Goal: Navigation & Orientation: Find specific page/section

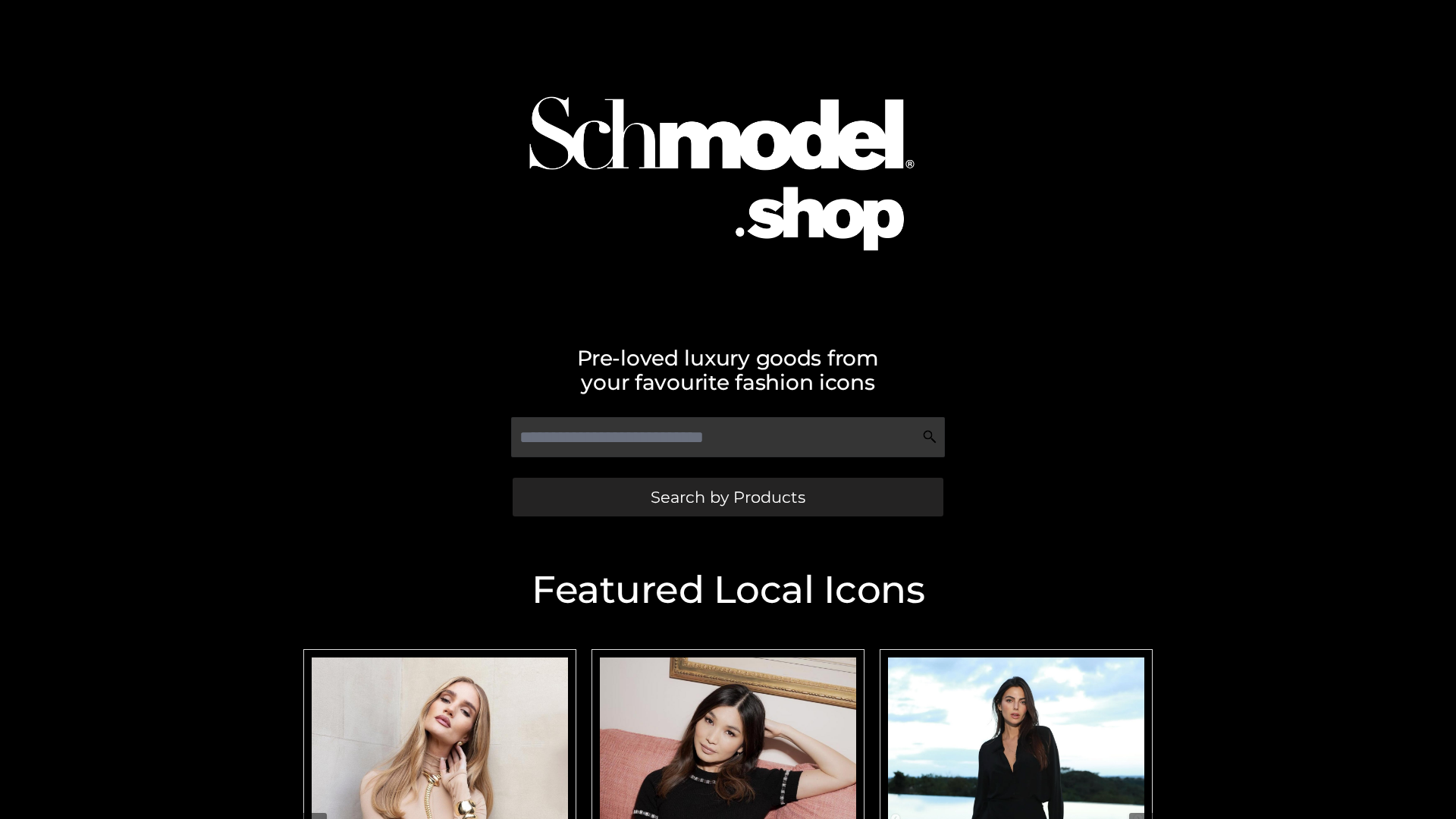
click at [727, 496] on span "Search by Products" at bounding box center [728, 496] width 155 height 16
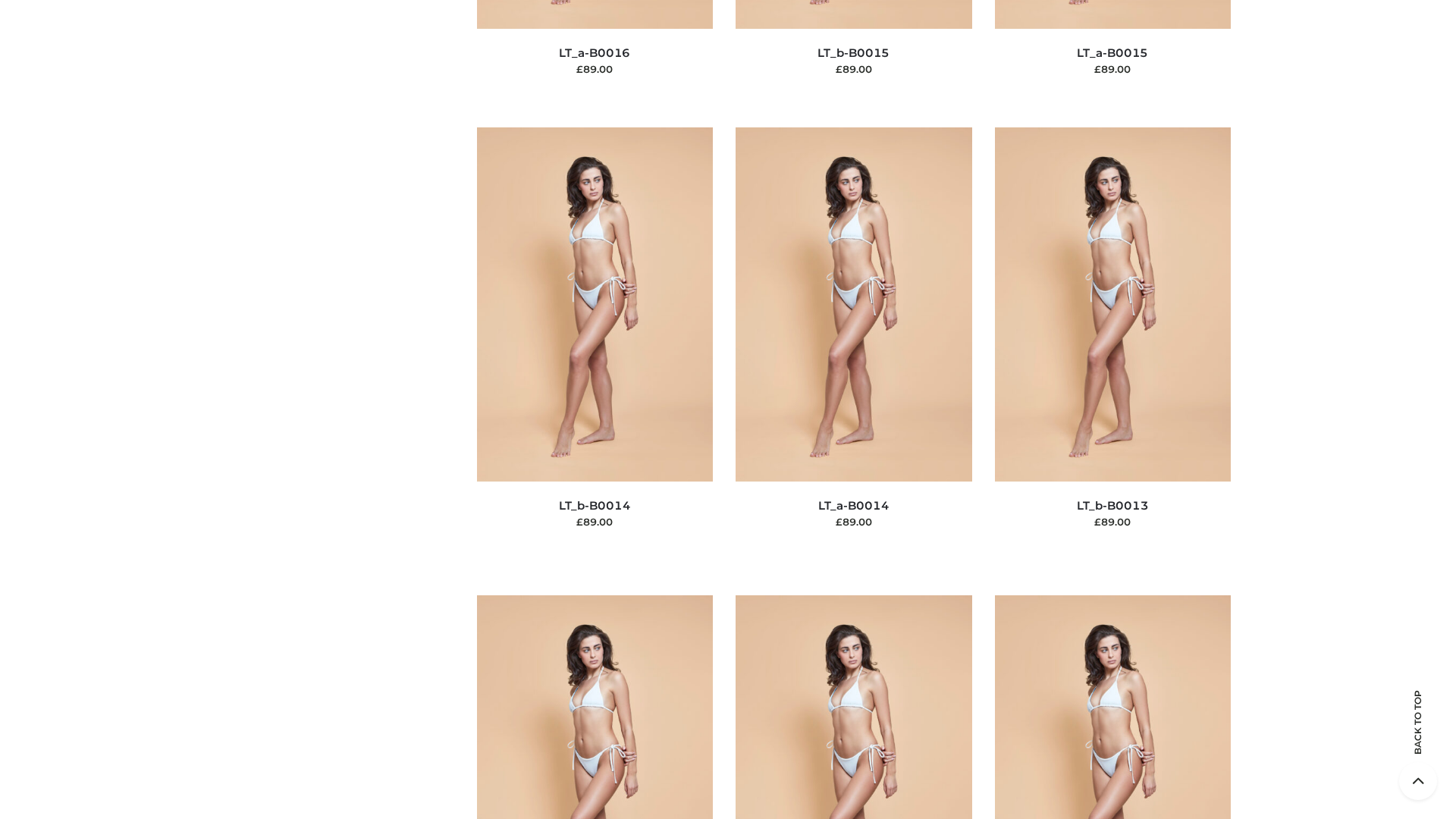
scroll to position [5392, 0]
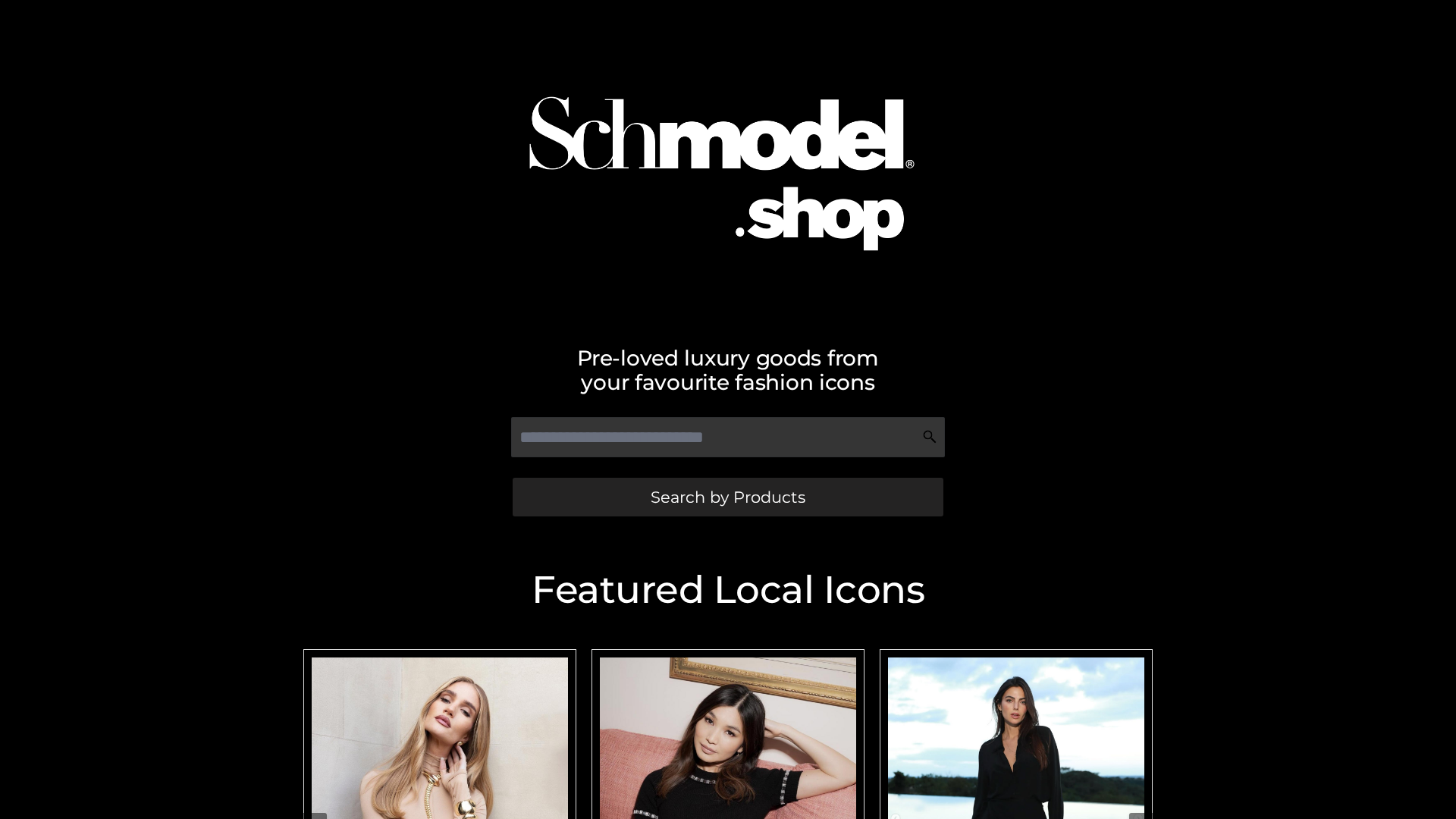
click at [727, 496] on span "Search by Products" at bounding box center [728, 496] width 155 height 16
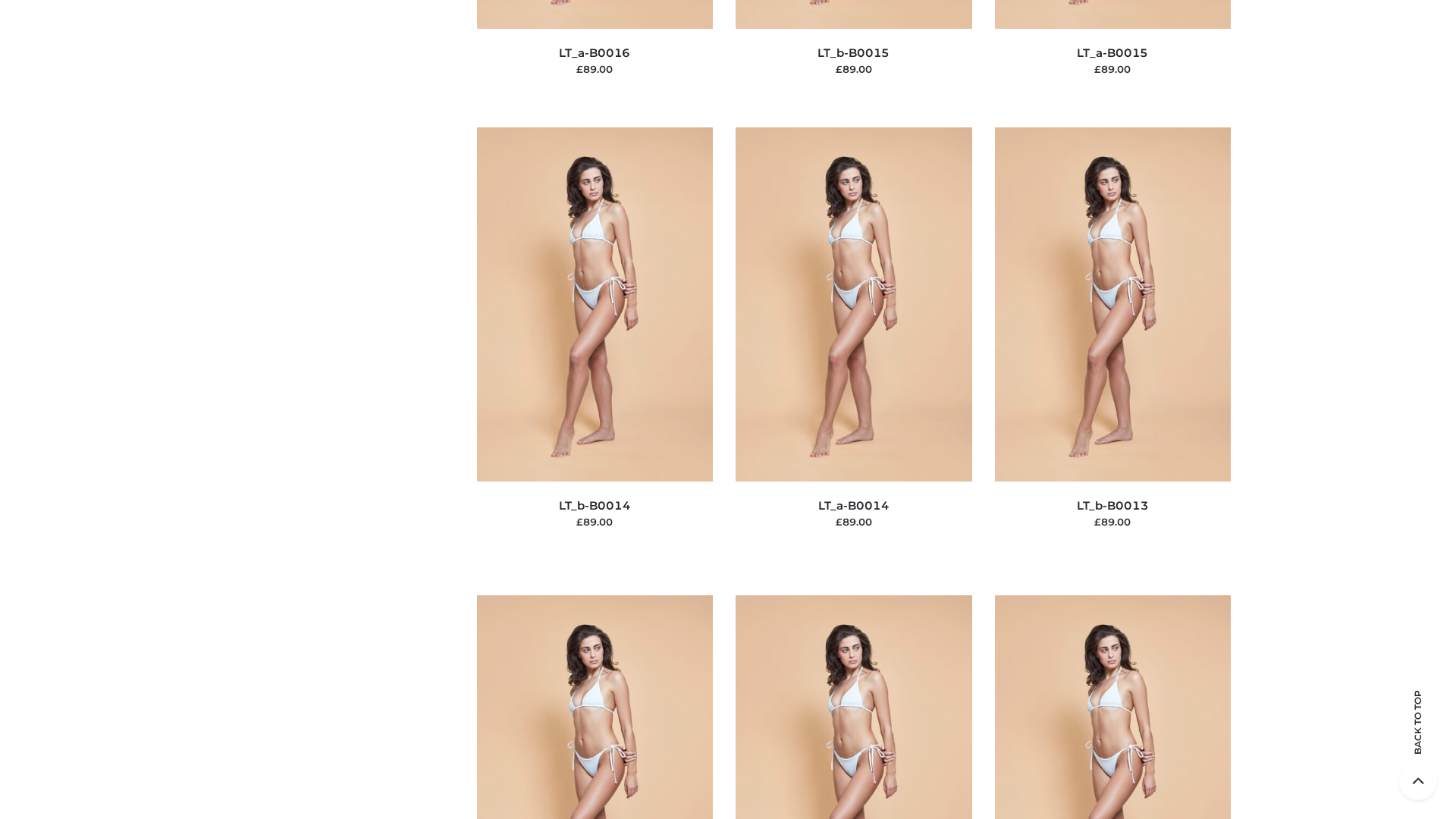
scroll to position [6809, 0]
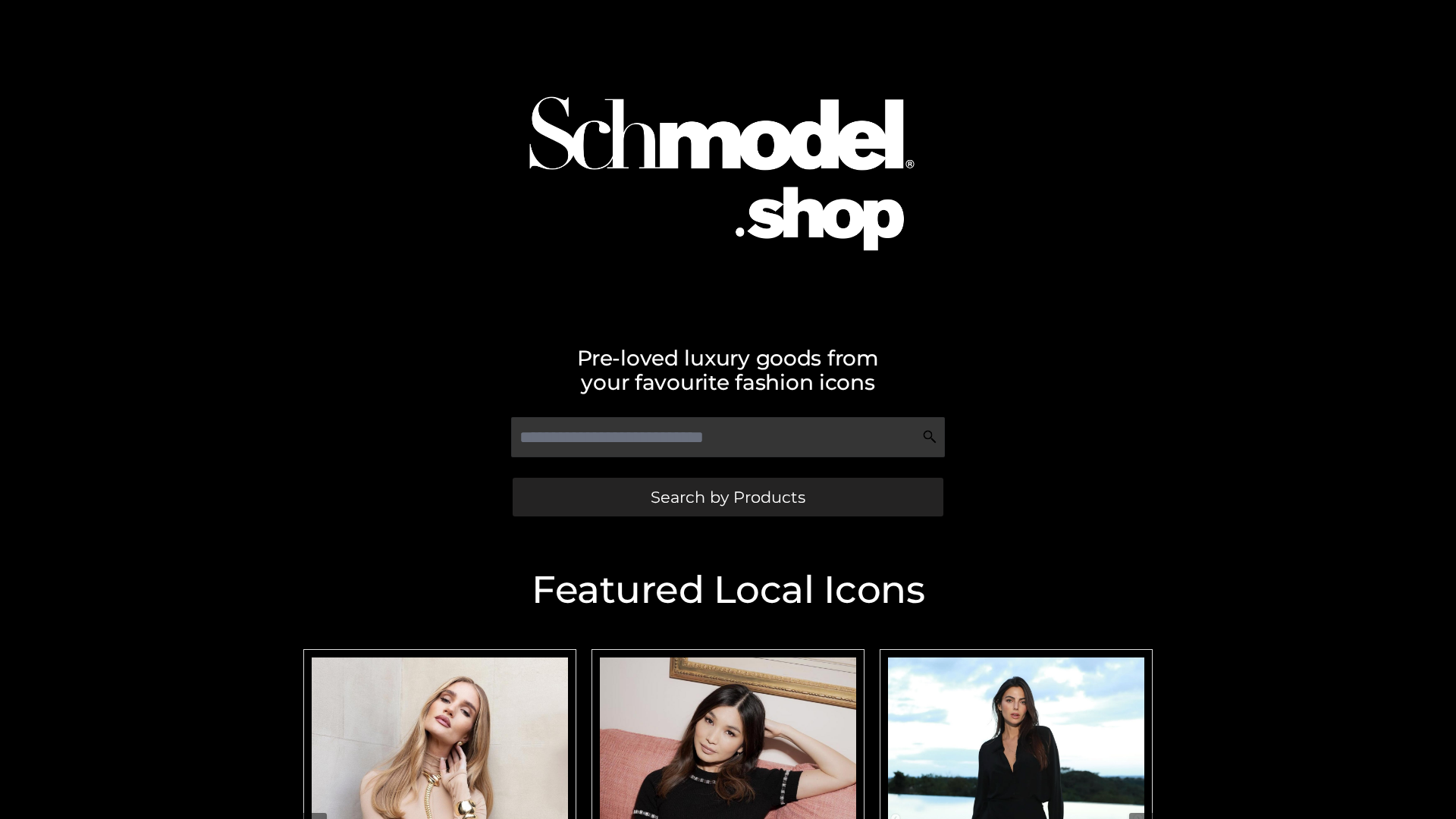
click at [727, 496] on span "Search by Products" at bounding box center [728, 496] width 155 height 16
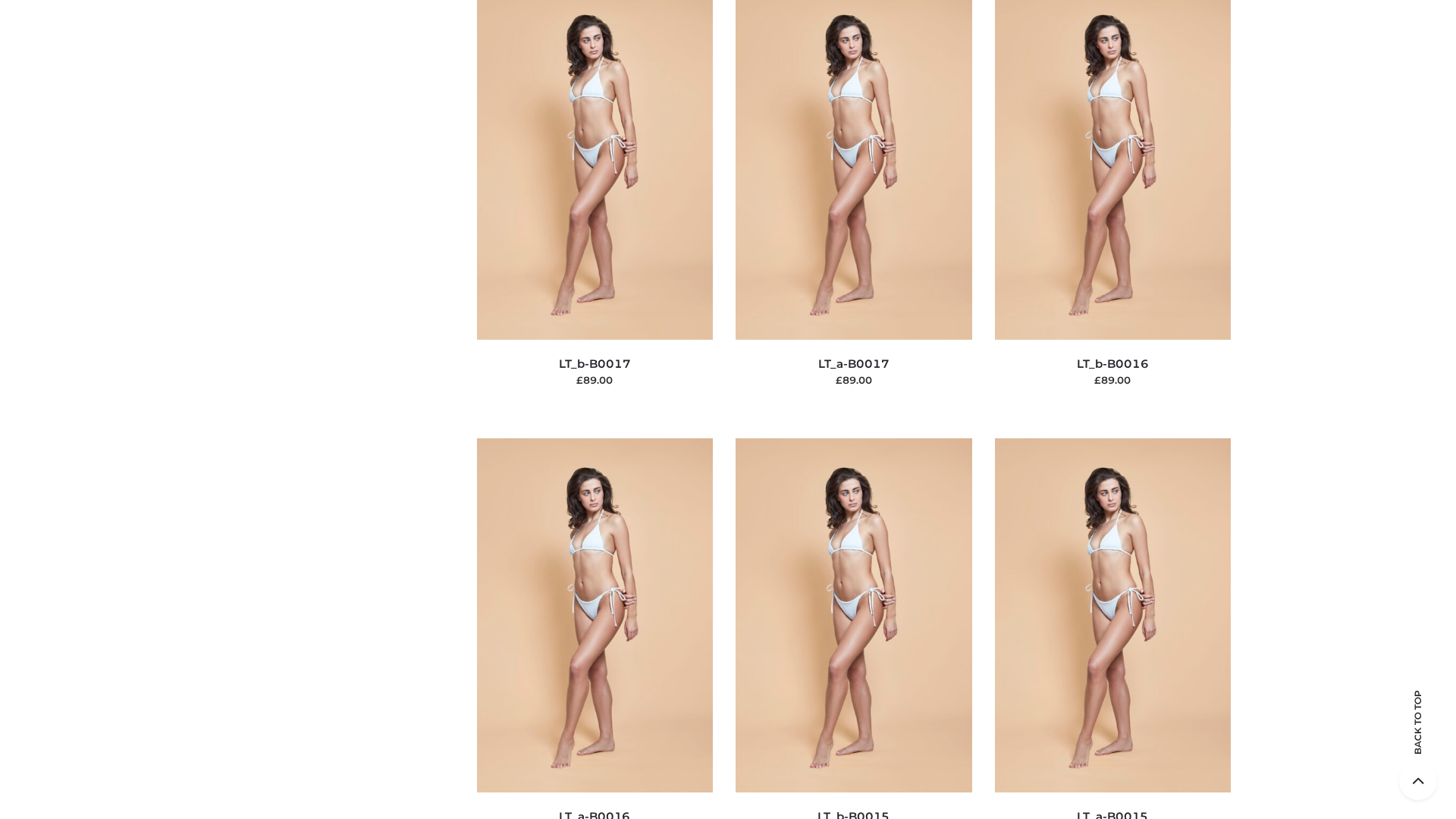
scroll to position [4983, 0]
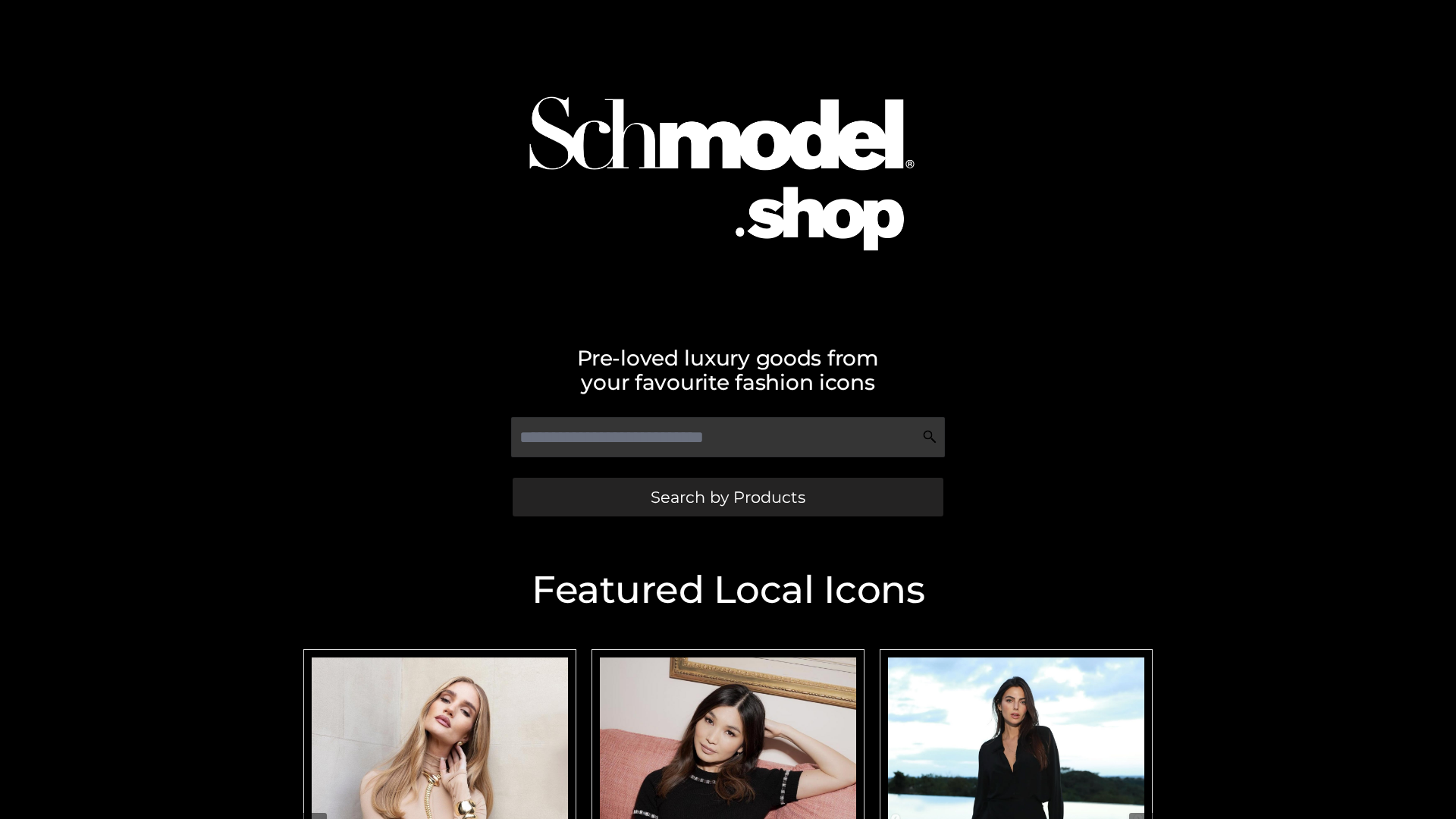
click at [727, 496] on span "Search by Products" at bounding box center [728, 496] width 155 height 16
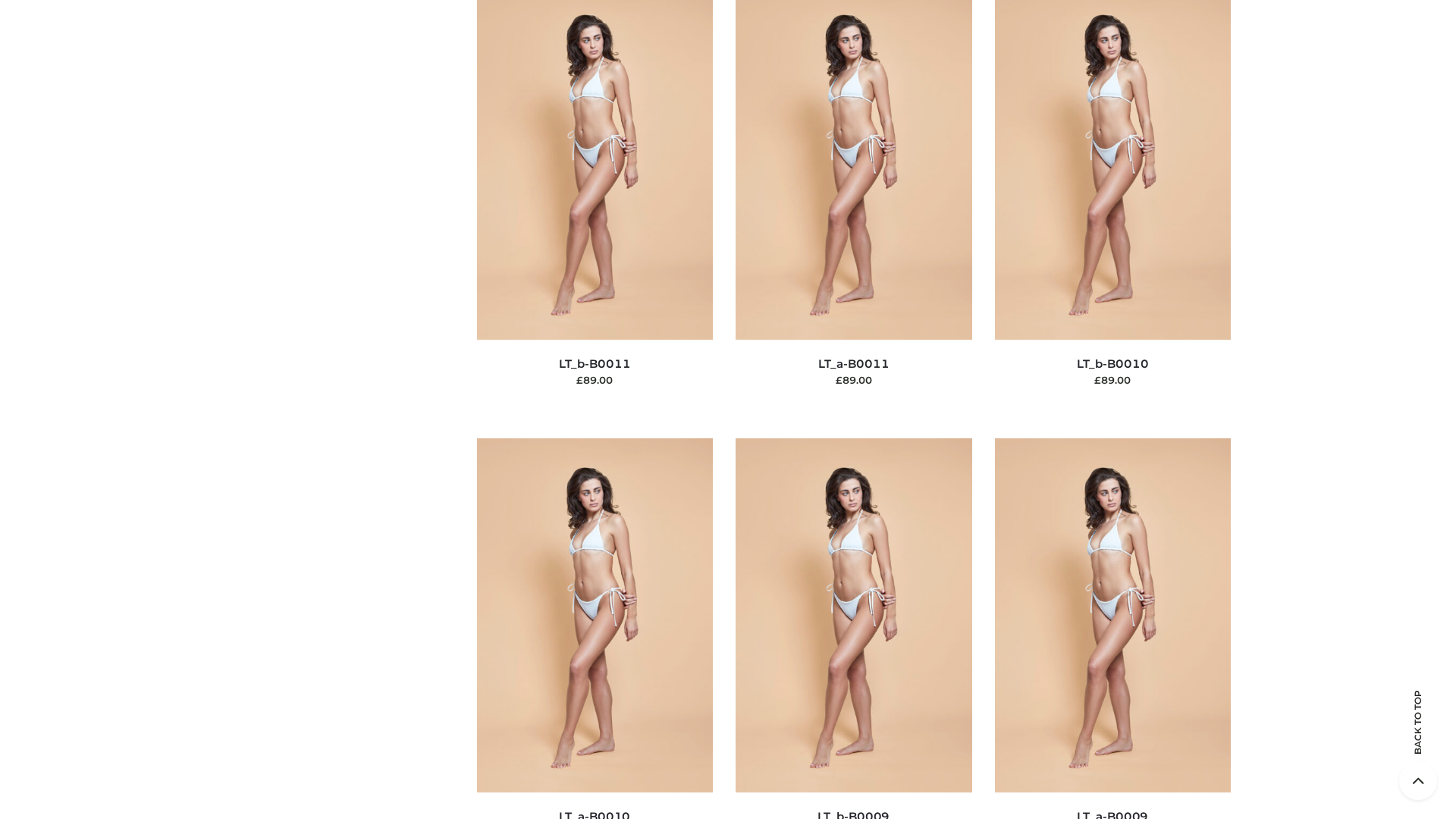
scroll to position [6809, 0]
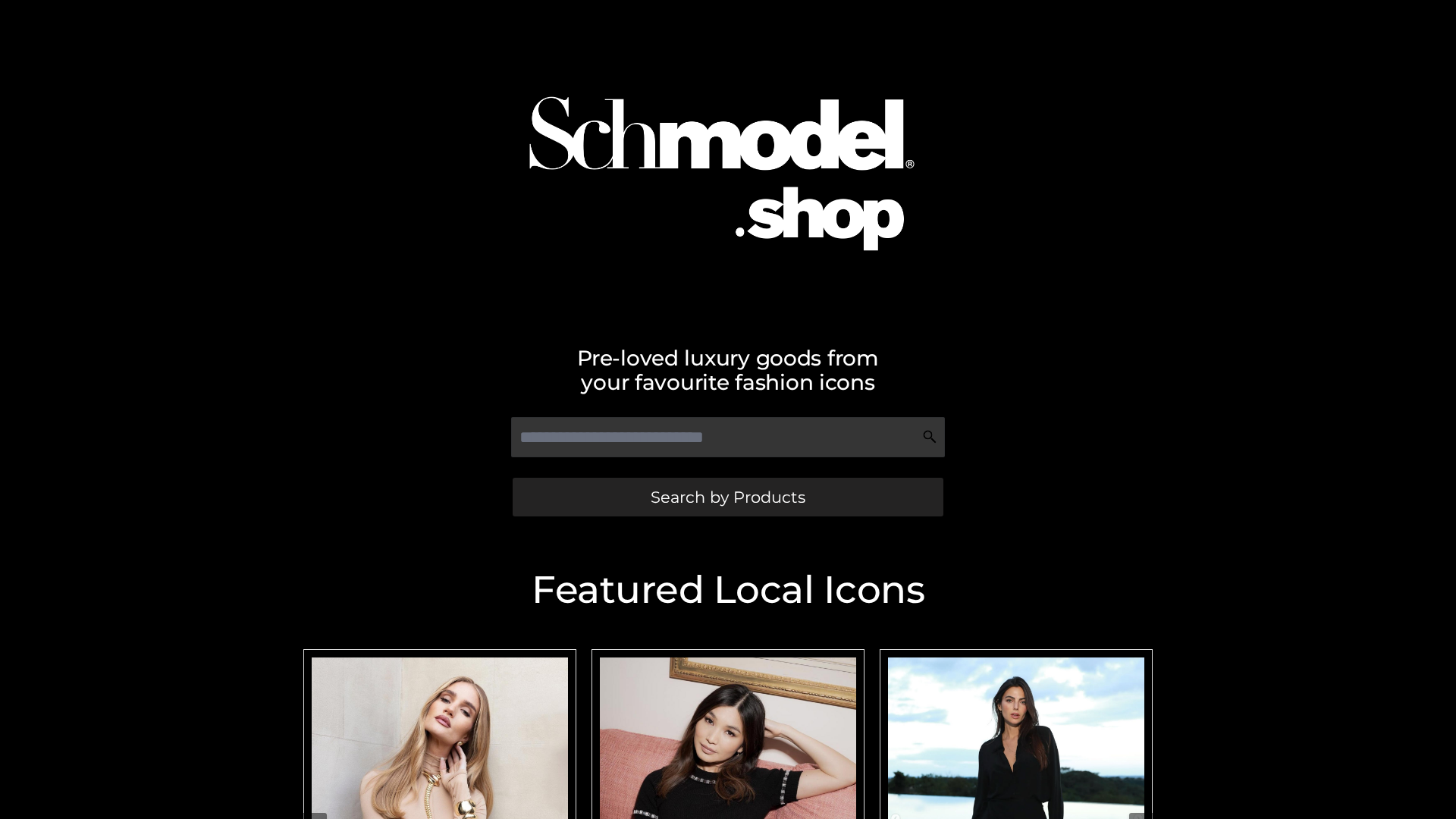
click at [727, 496] on span "Search by Products" at bounding box center [728, 496] width 155 height 16
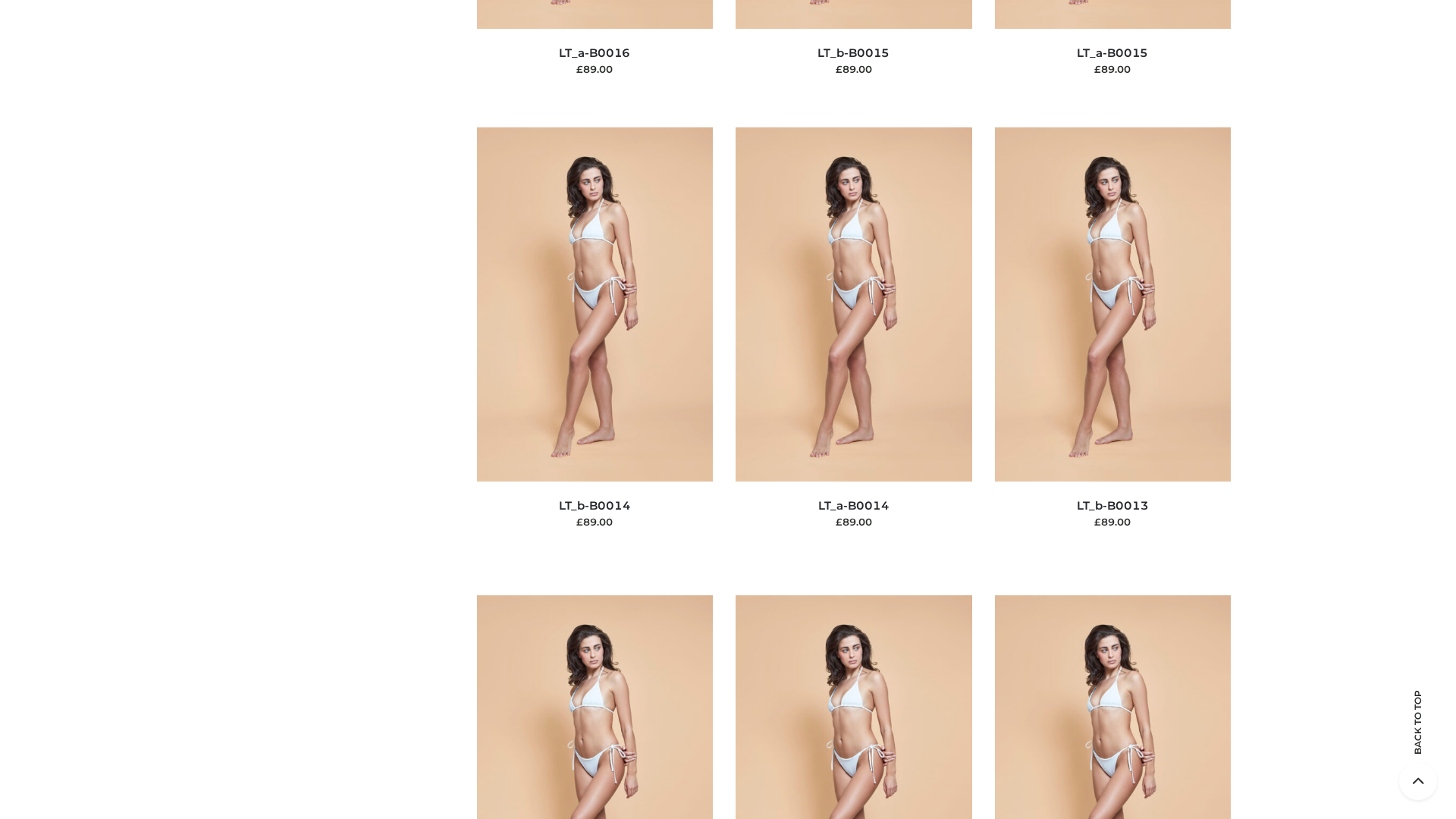
scroll to position [5392, 0]
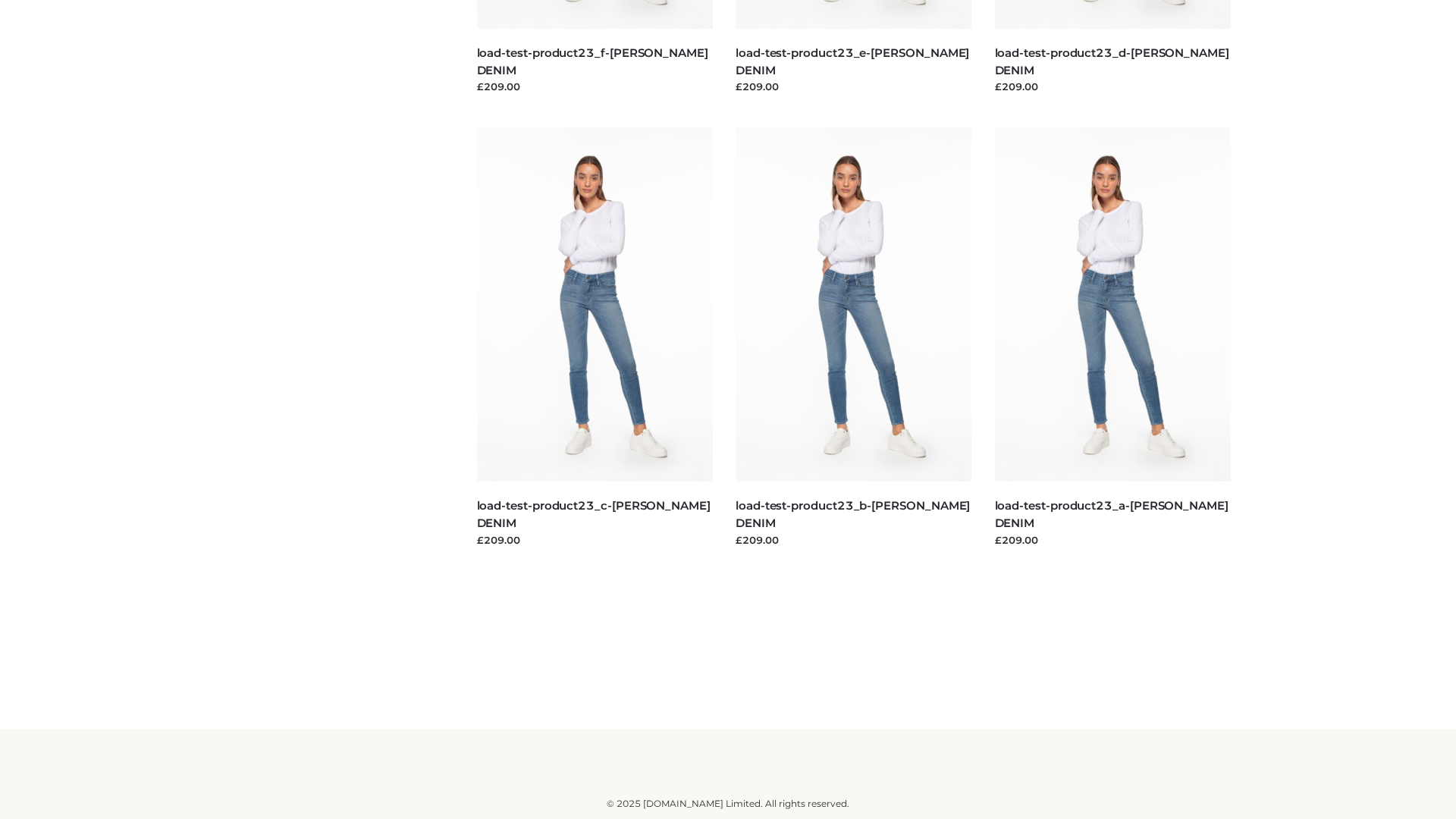
scroll to position [1330, 0]
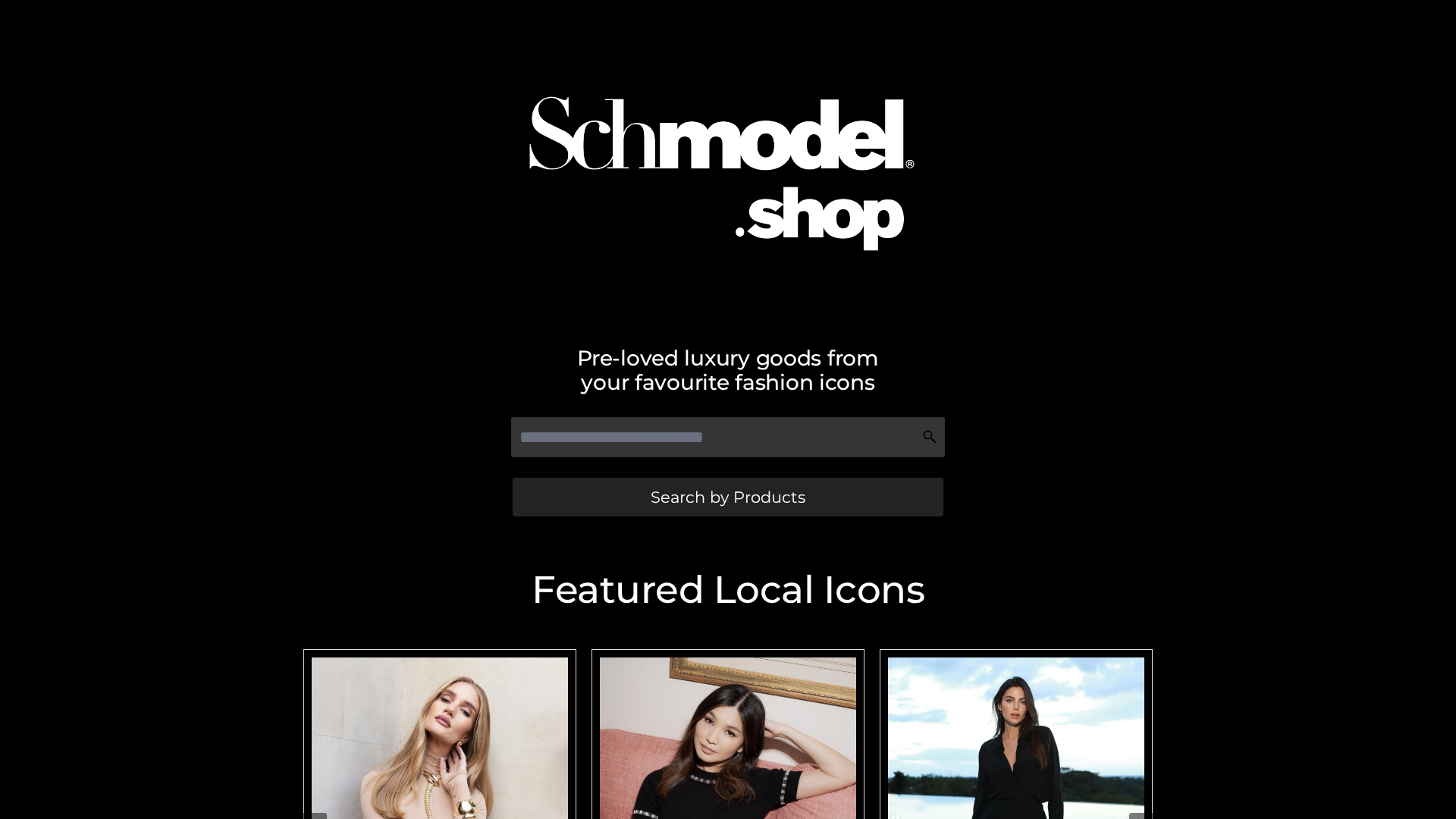
click at [727, 496] on span "Search by Products" at bounding box center [728, 496] width 155 height 16
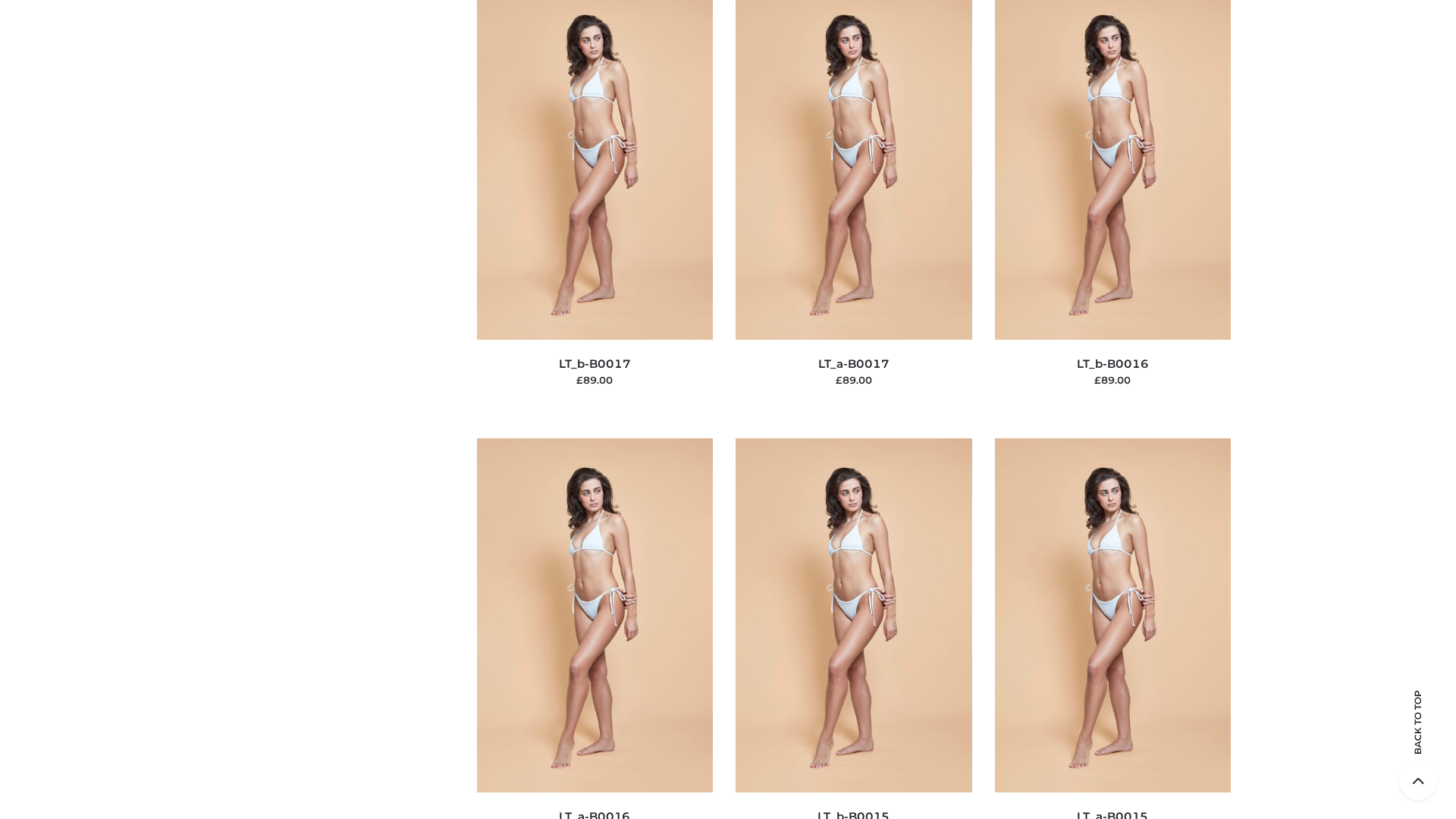
scroll to position [4983, 0]
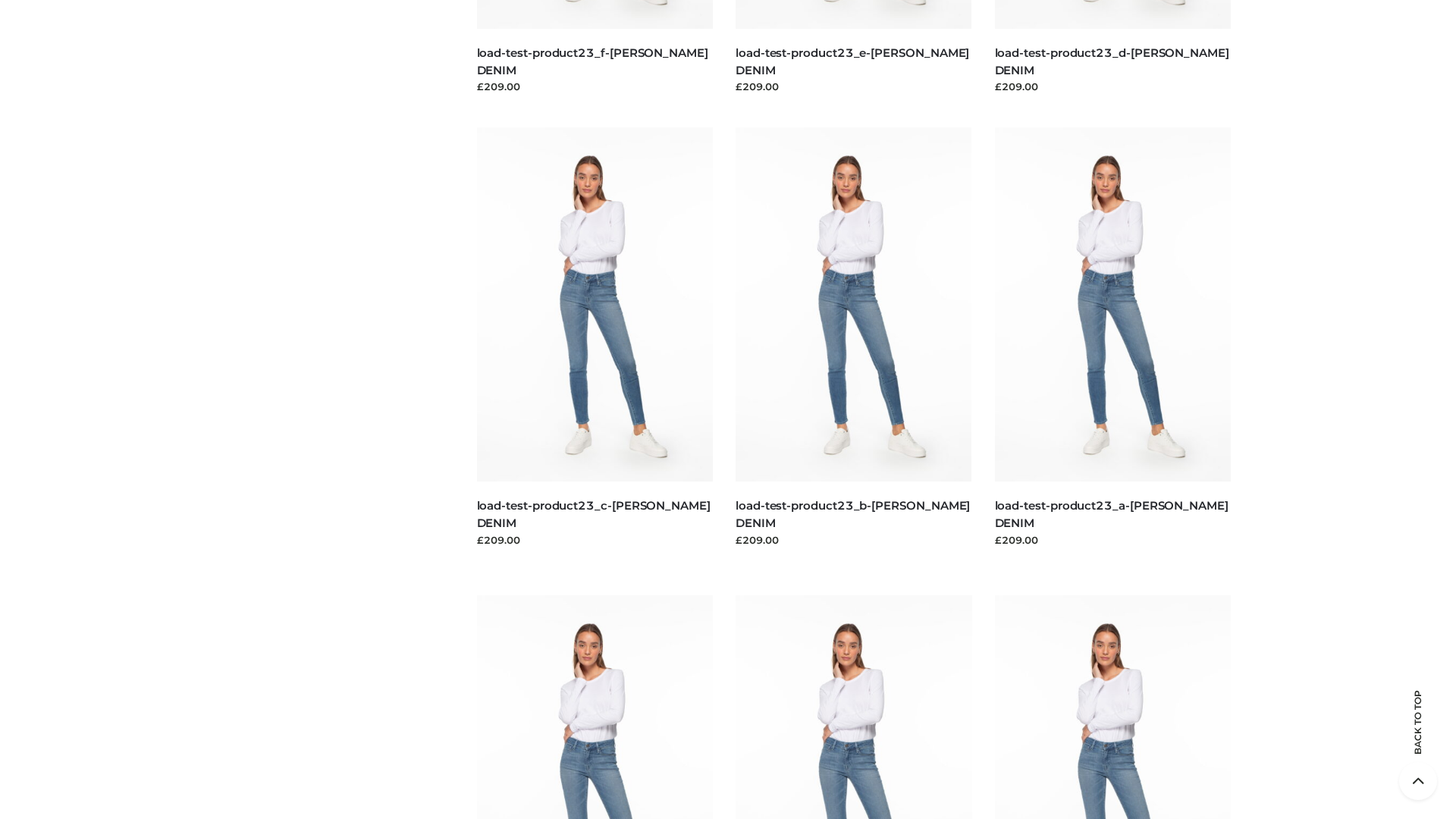
scroll to position [1330, 0]
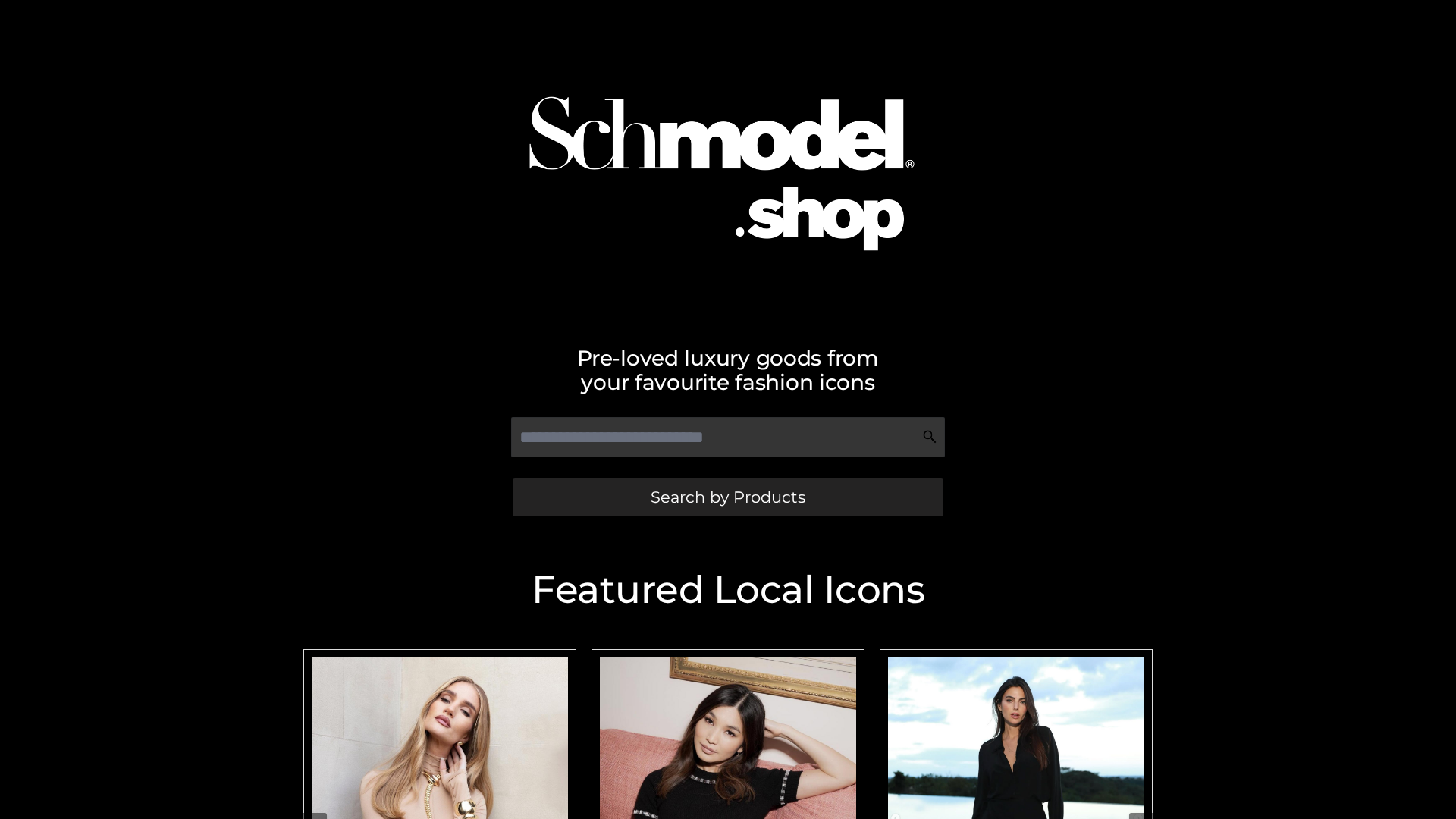
click at [727, 496] on span "Search by Products" at bounding box center [728, 496] width 155 height 16
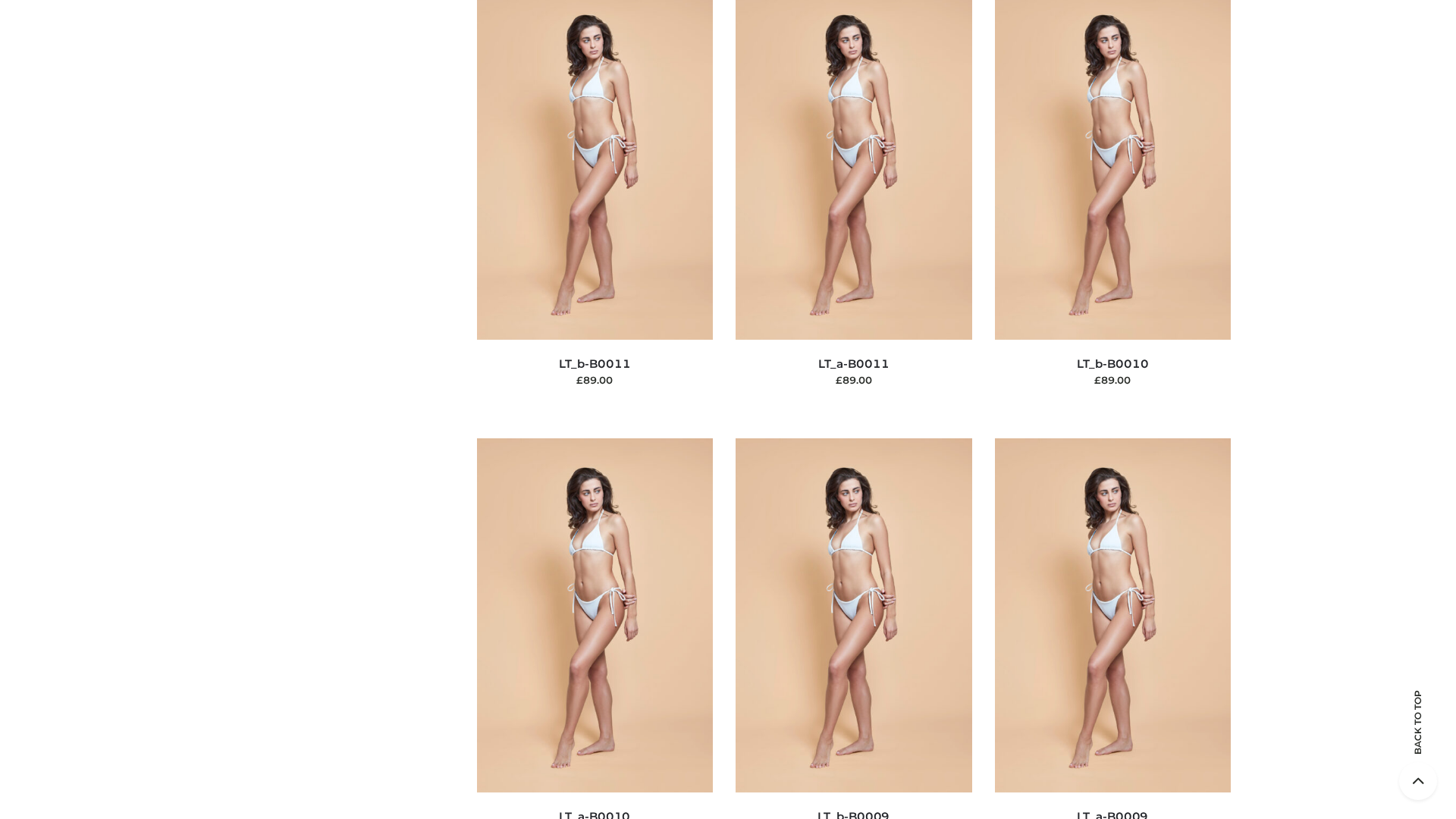
scroll to position [6809, 0]
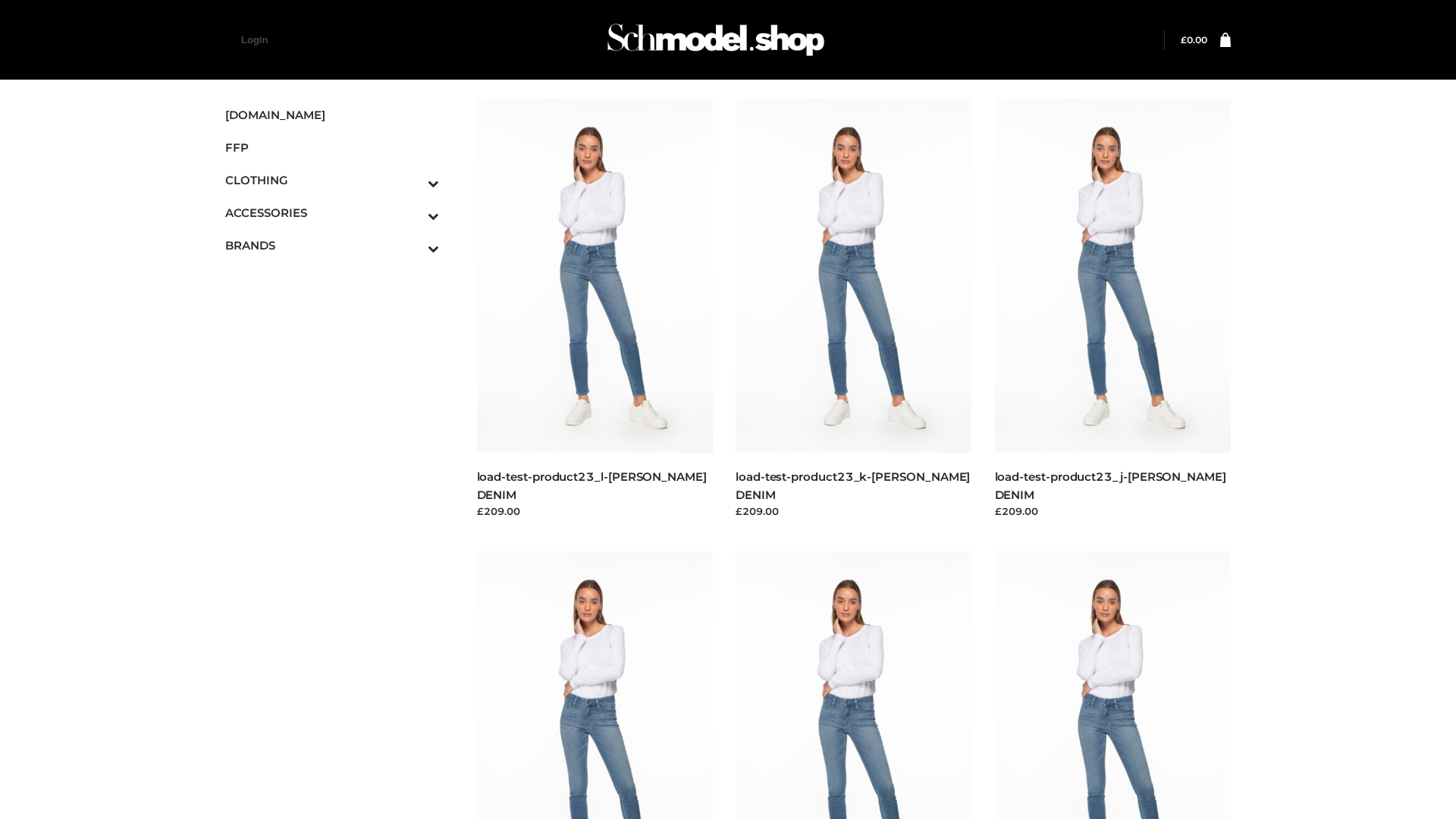
scroll to position [1330, 0]
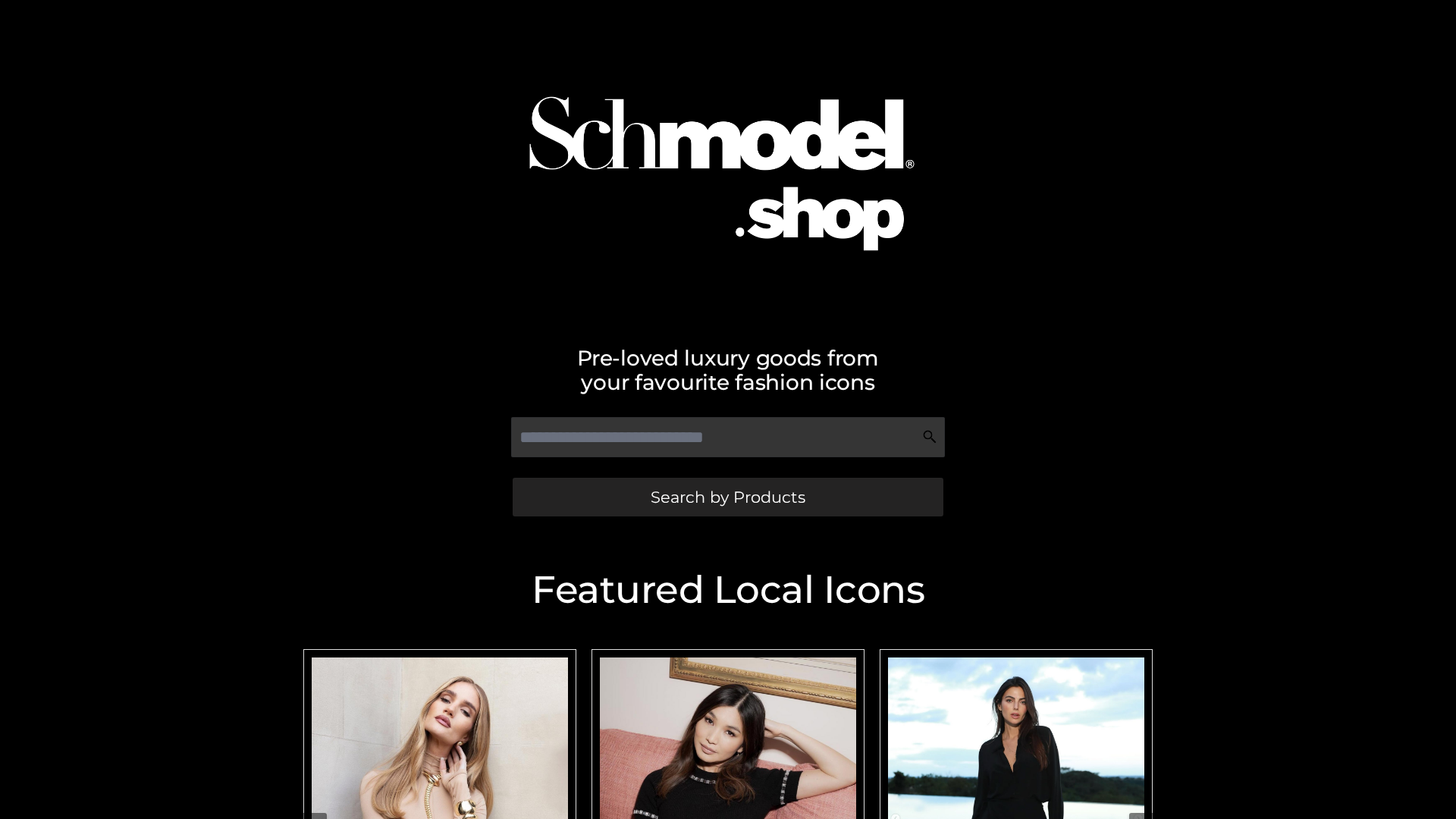
click at [727, 496] on span "Search by Products" at bounding box center [728, 496] width 155 height 16
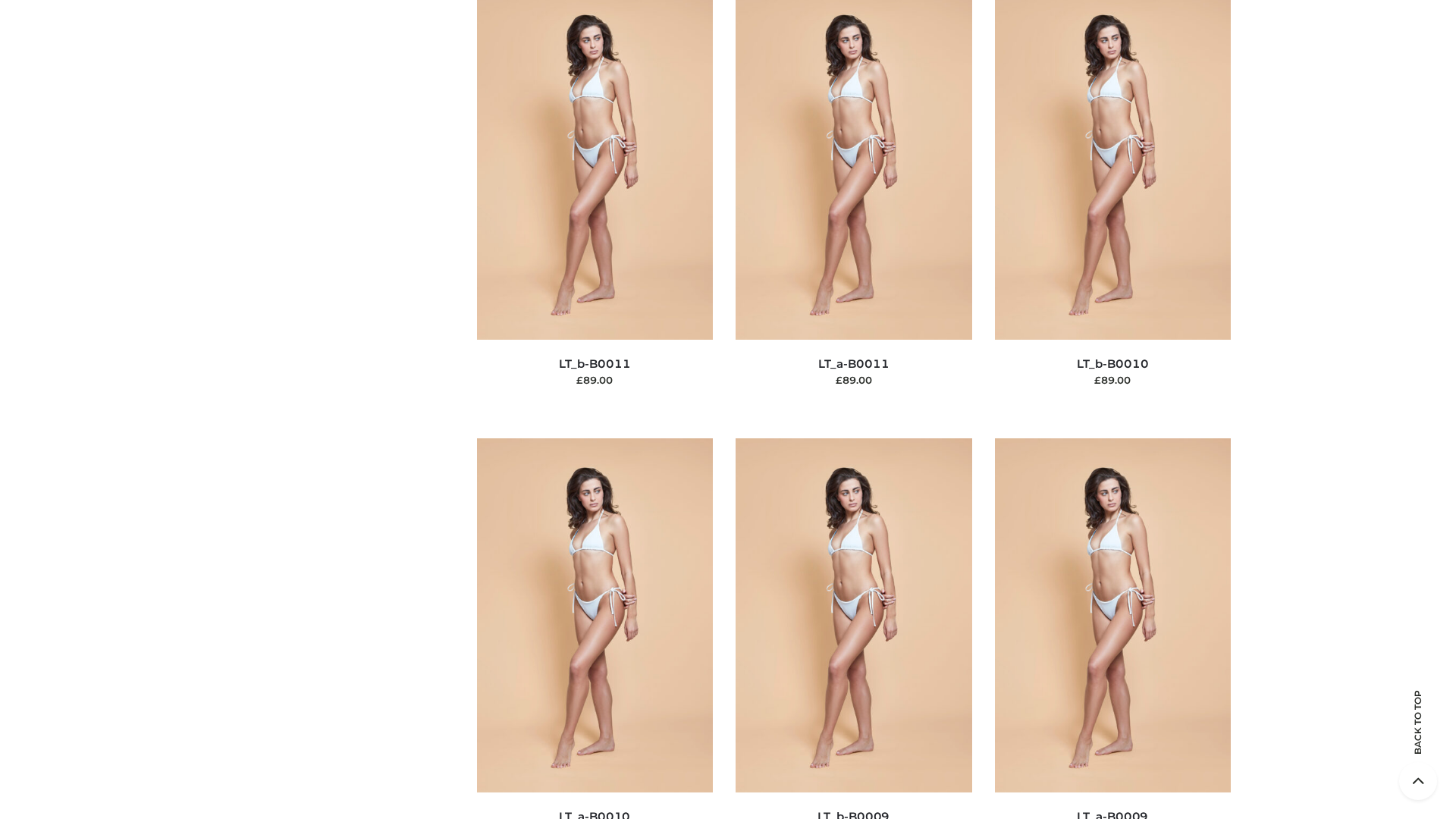
scroll to position [6809, 0]
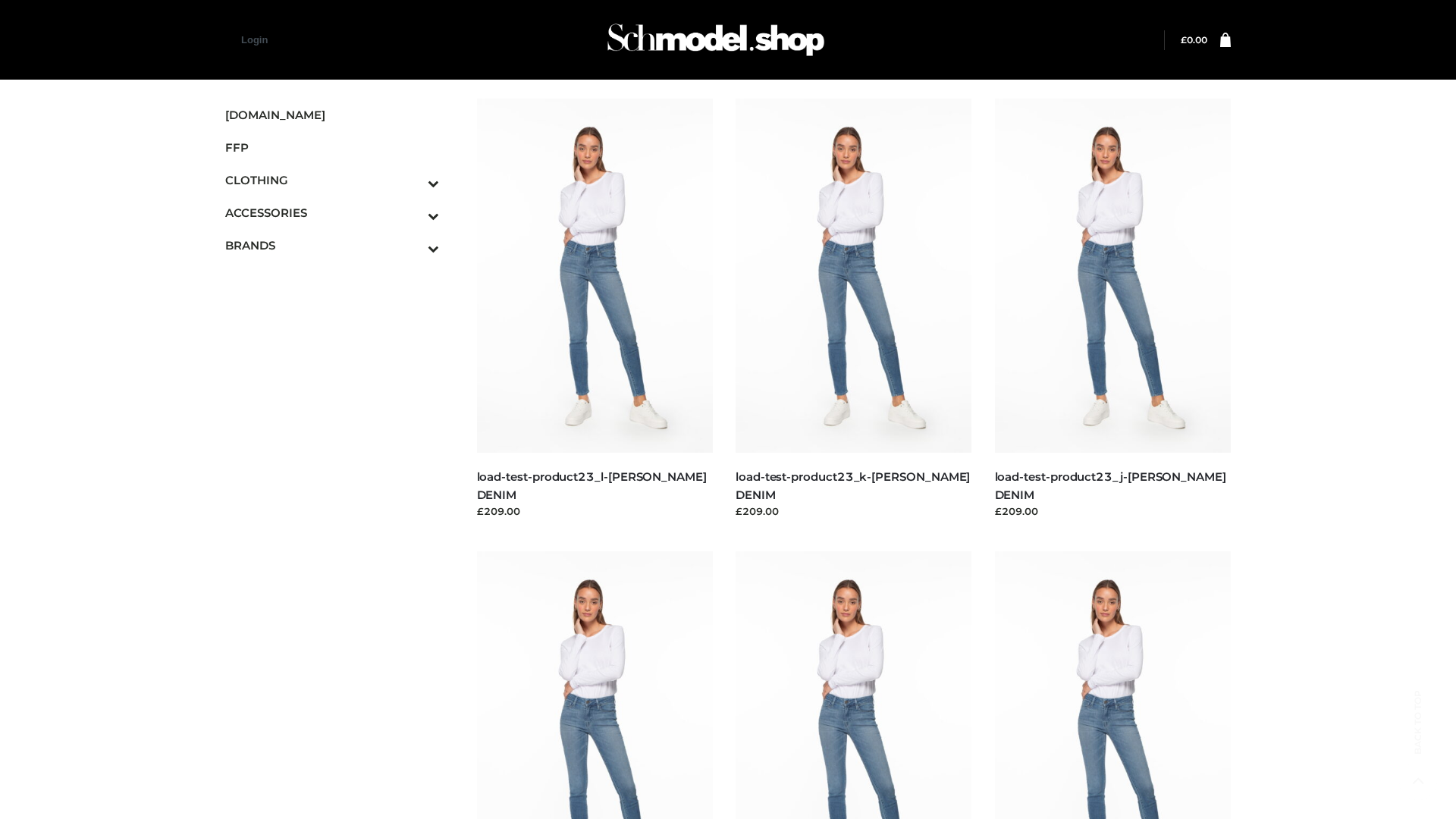
scroll to position [1330, 0]
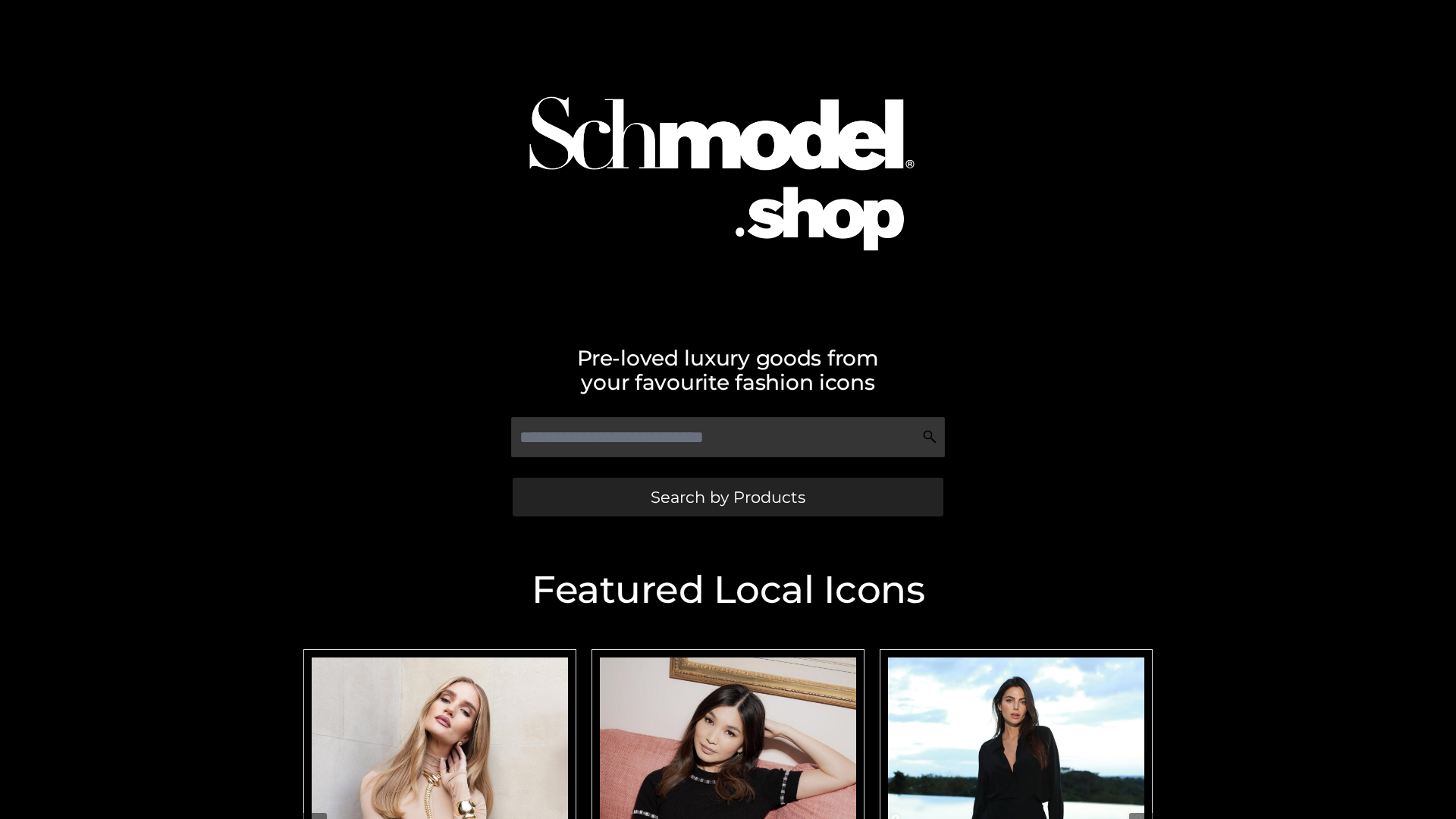
click at [727, 496] on span "Search by Products" at bounding box center [728, 496] width 155 height 16
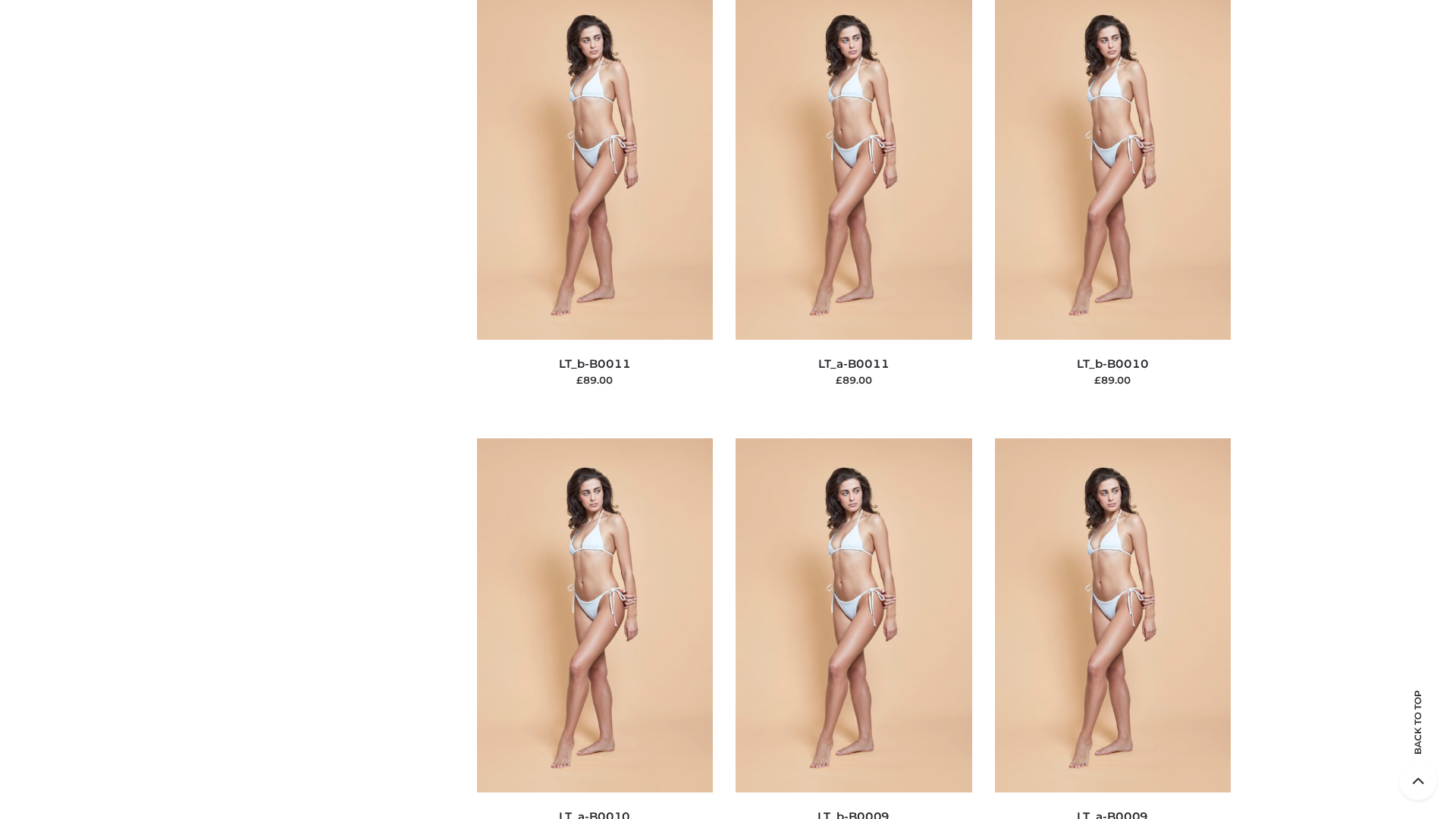
scroll to position [6809, 0]
